Goal: Navigation & Orientation: Find specific page/section

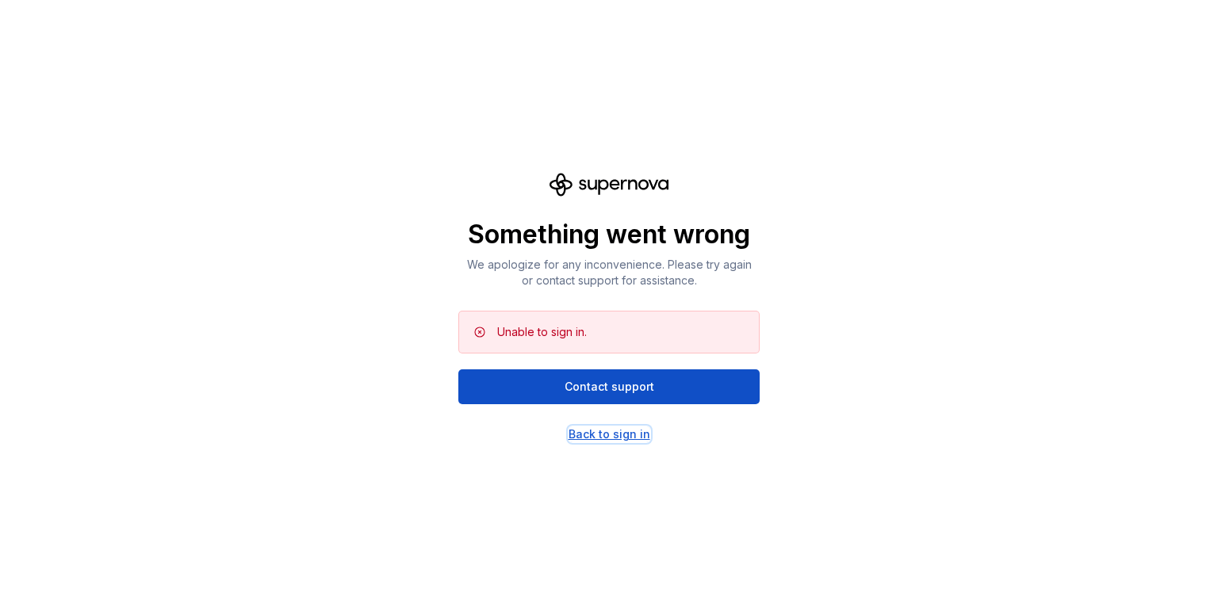
click at [614, 432] on div "Back to sign in" at bounding box center [609, 434] width 82 height 16
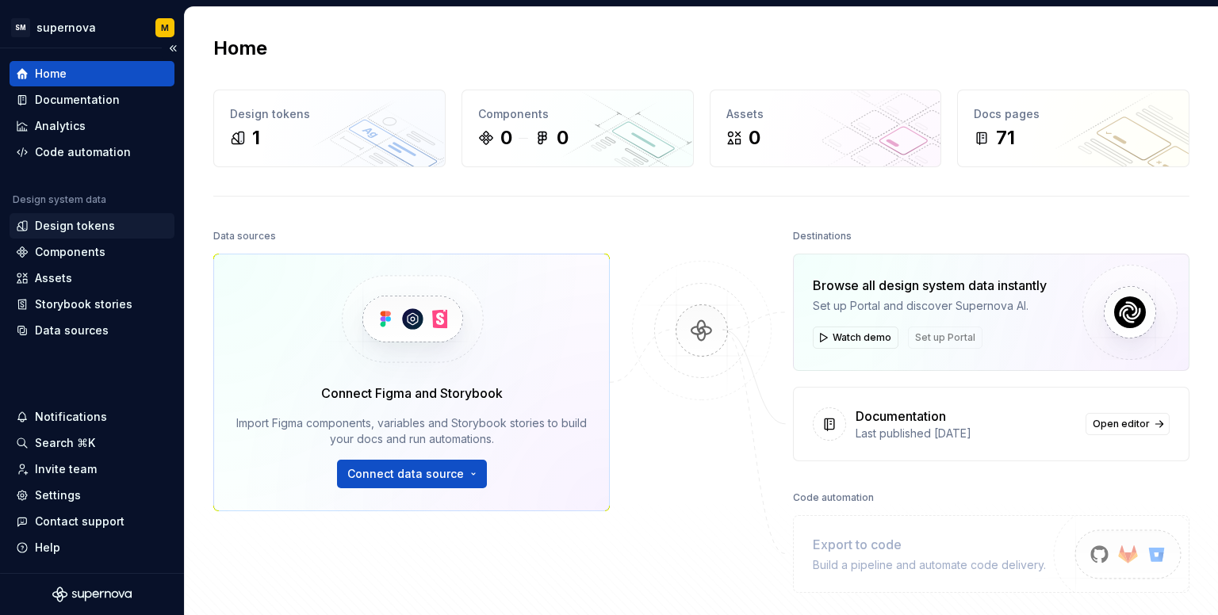
click at [95, 231] on div "Design tokens" at bounding box center [75, 226] width 80 height 16
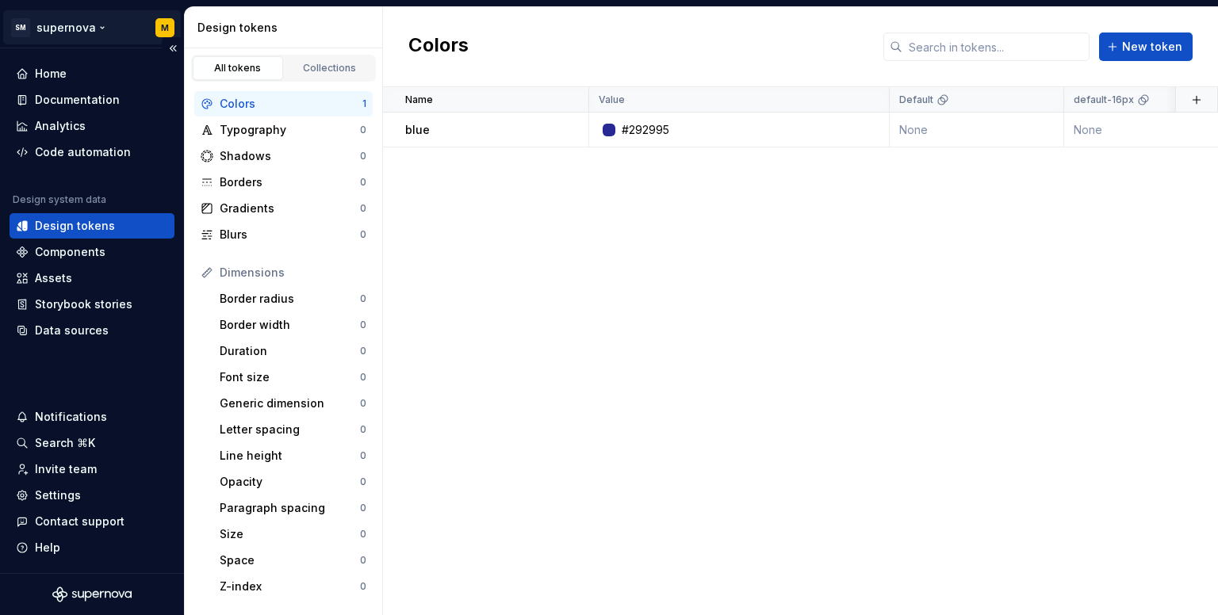
click at [59, 22] on html "SM supernova M Home Documentation Analytics Code automation Design system data …" at bounding box center [609, 307] width 1218 height 615
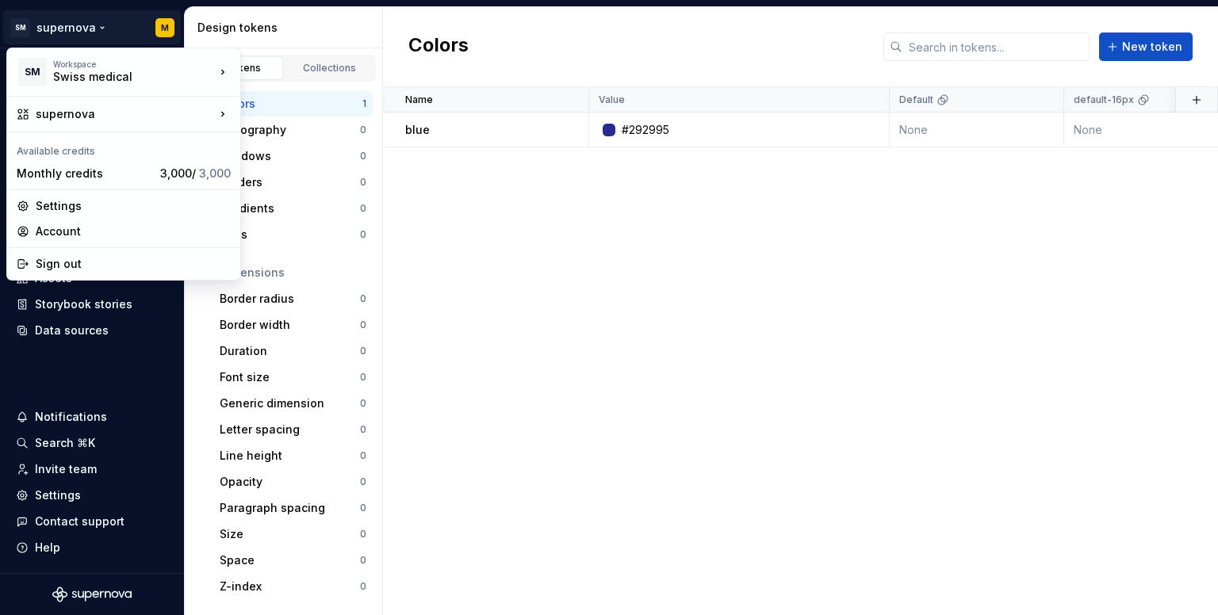
click at [516, 273] on html "SM supernova M Home Documentation Analytics Code automation Design system data …" at bounding box center [609, 307] width 1218 height 615
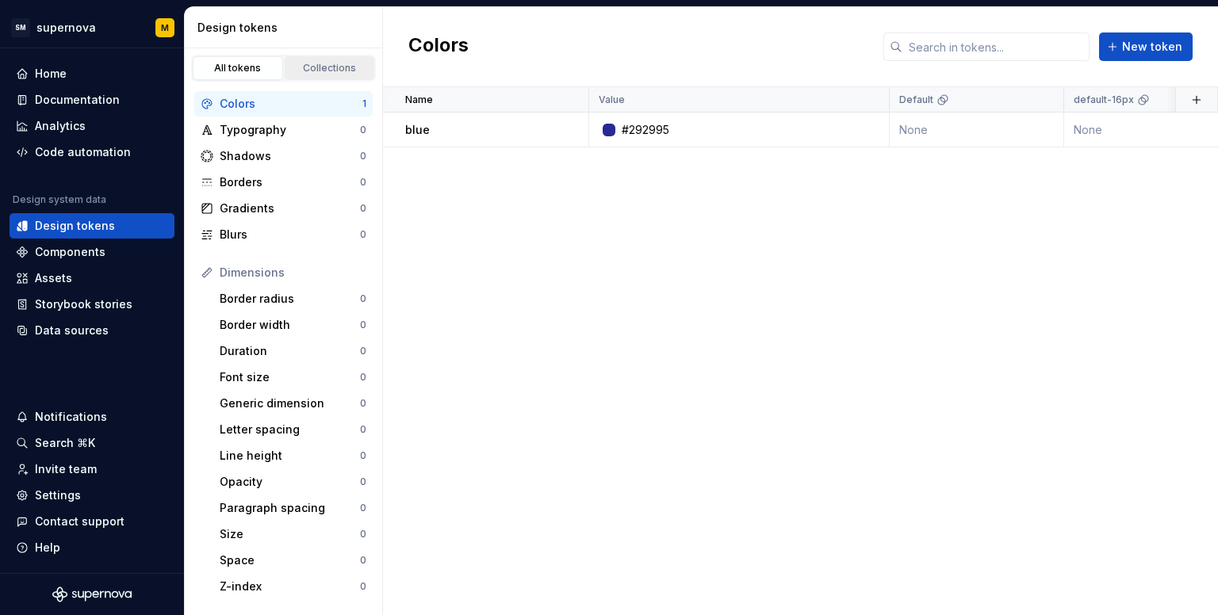
click at [319, 67] on div "Collections" at bounding box center [329, 68] width 79 height 13
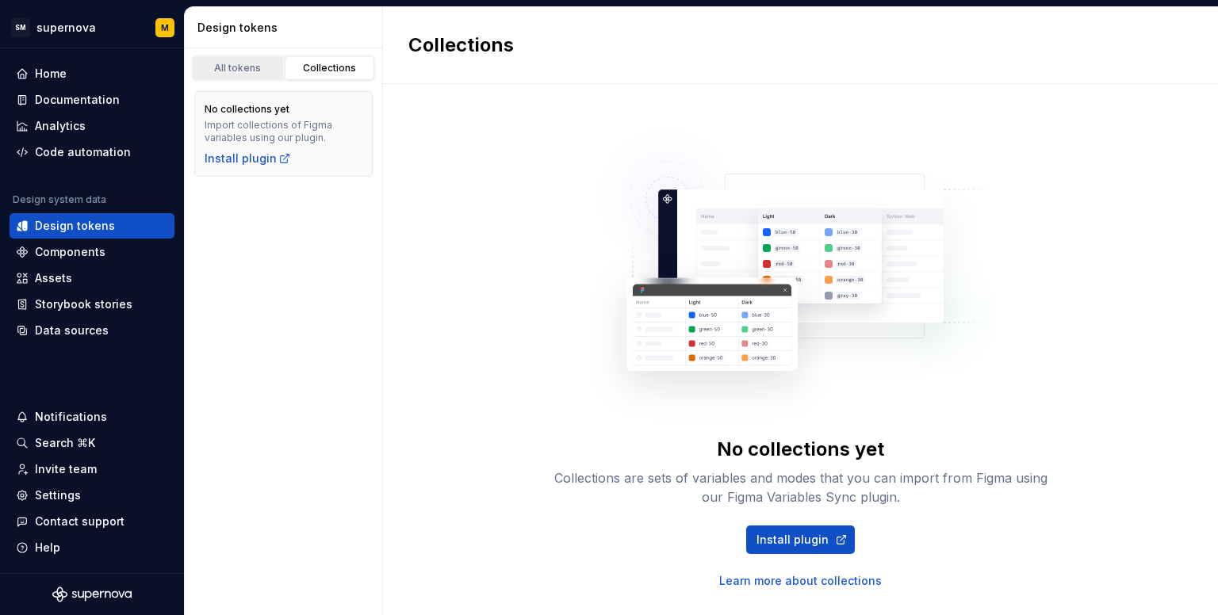
click at [250, 67] on div "All tokens" at bounding box center [237, 68] width 79 height 13
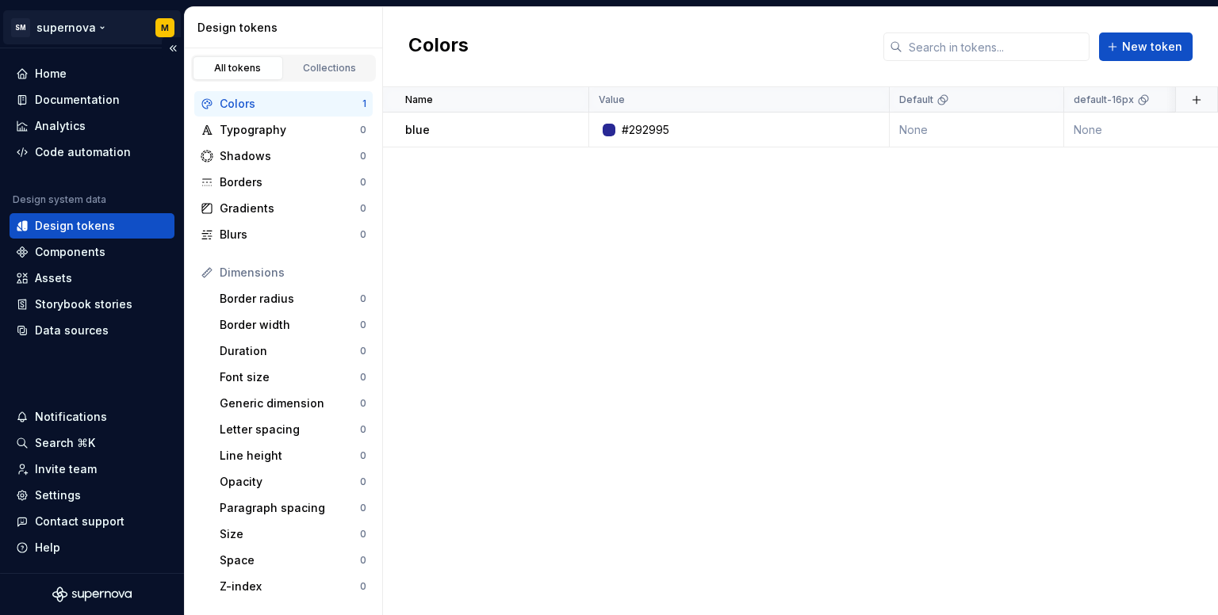
click at [69, 24] on html "SM supernova M Home Documentation Analytics Code automation Design system data …" at bounding box center [609, 307] width 1218 height 615
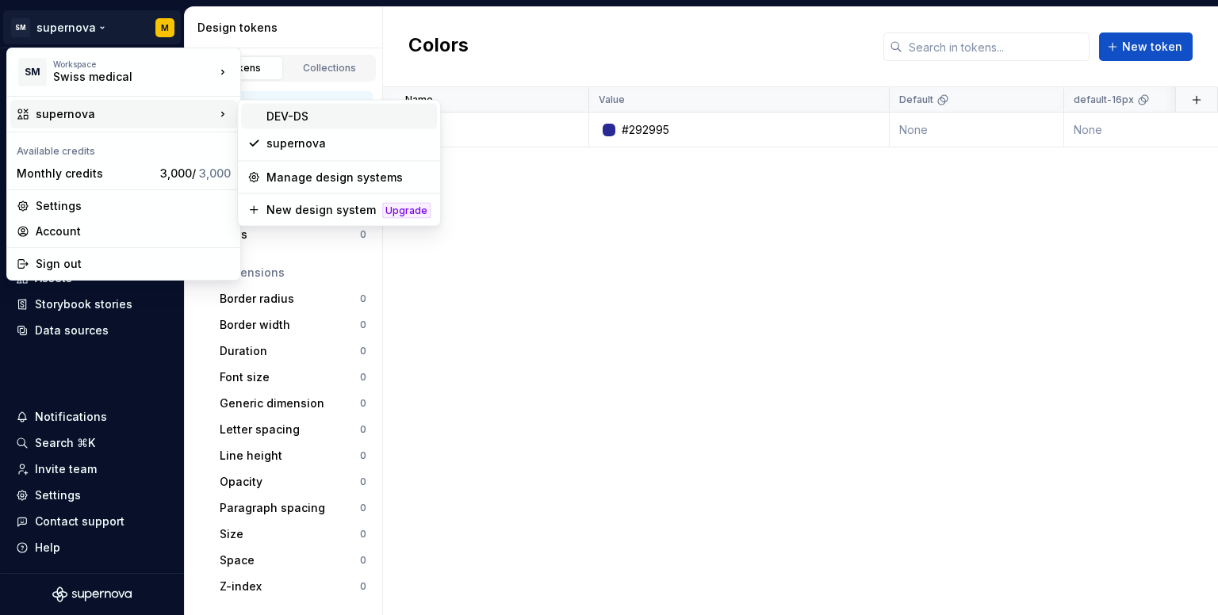
click at [289, 116] on div "DEV-DS" at bounding box center [348, 117] width 164 height 16
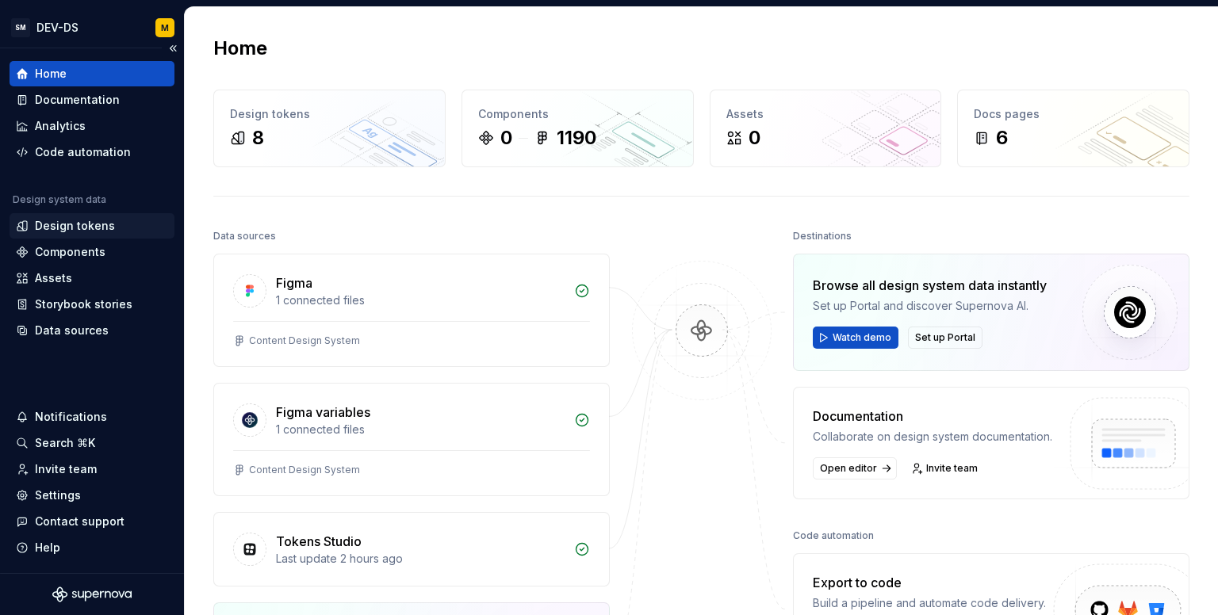
click at [59, 229] on div "Design tokens" at bounding box center [75, 226] width 80 height 16
